Goal: Complete application form: Complete application form

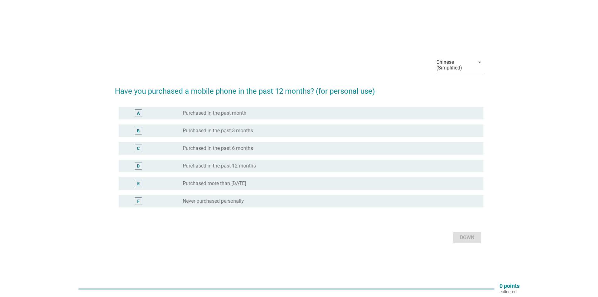
click at [271, 167] on div "radio_button_unchecked Purchased in the past 12 months" at bounding box center [328, 166] width 291 height 6
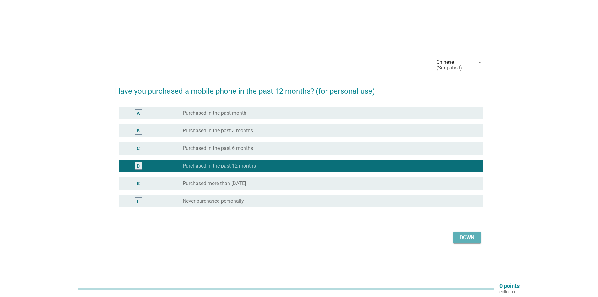
click at [474, 238] on div "Down" at bounding box center [467, 237] width 18 height 8
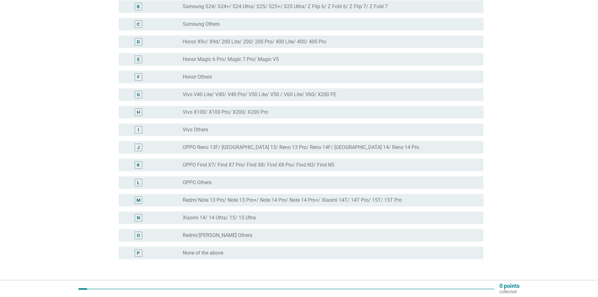
scroll to position [113, 0]
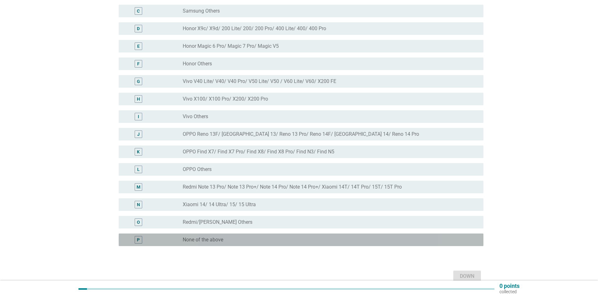
click at [275, 243] on div "radio_button_unchecked None of the above" at bounding box center [331, 240] width 296 height 8
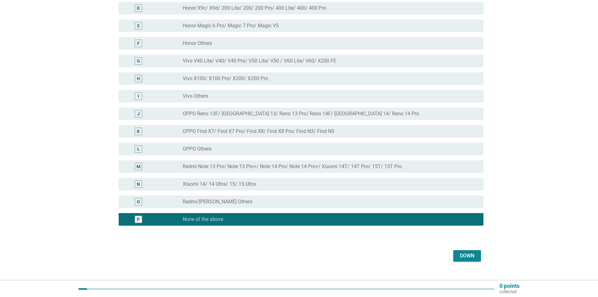
scroll to position [145, 0]
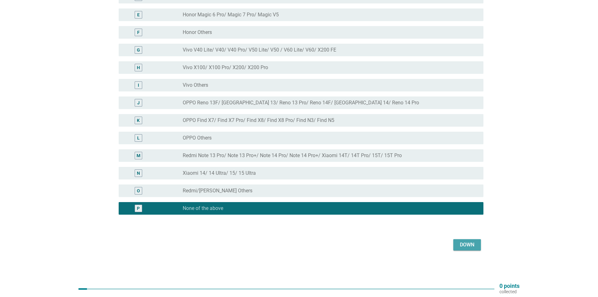
click at [460, 245] on font "Down" at bounding box center [467, 244] width 14 height 6
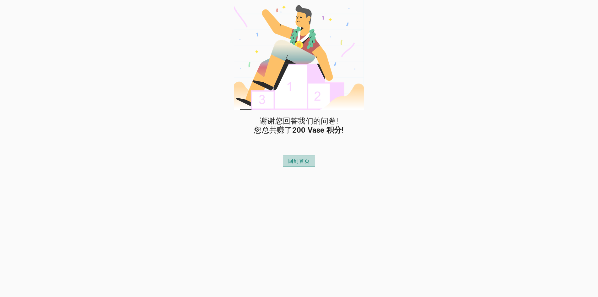
click at [296, 163] on div "回到首页" at bounding box center [299, 161] width 22 height 8
